Goal: Task Accomplishment & Management: Manage account settings

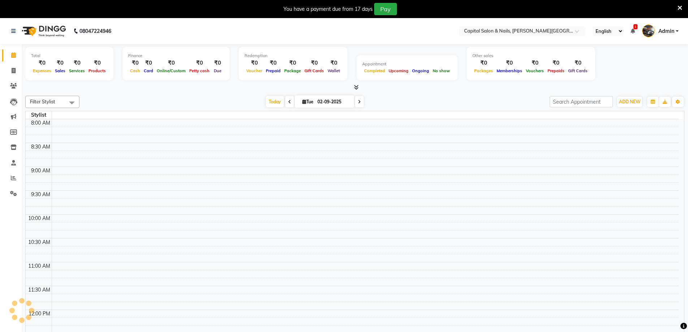
select select "en"
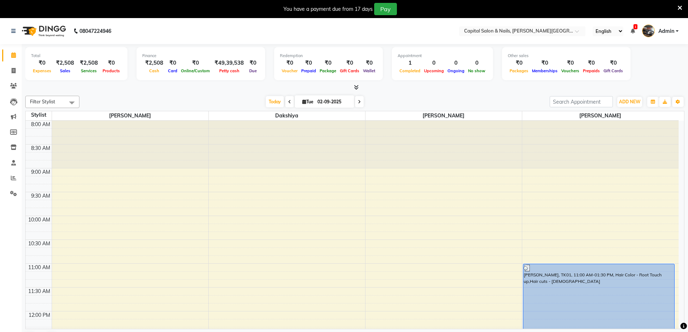
click at [682, 9] on icon at bounding box center [680, 8] width 5 height 7
click at [683, 18] on nav "08047224946 Select Location × Capital Salon & Nails, [PERSON_NAME] Road English…" at bounding box center [344, 31] width 688 height 26
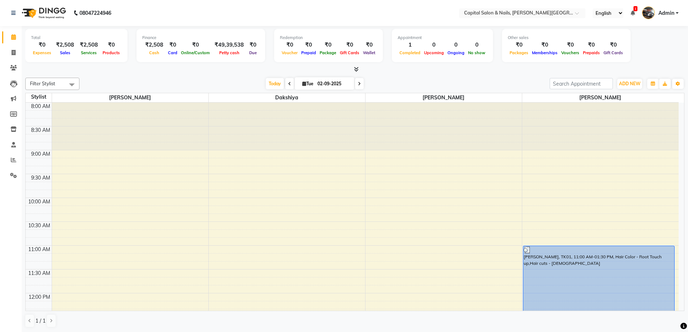
click at [521, 323] on div "1 / 1" at bounding box center [354, 321] width 659 height 14
